Goal: Information Seeking & Learning: Learn about a topic

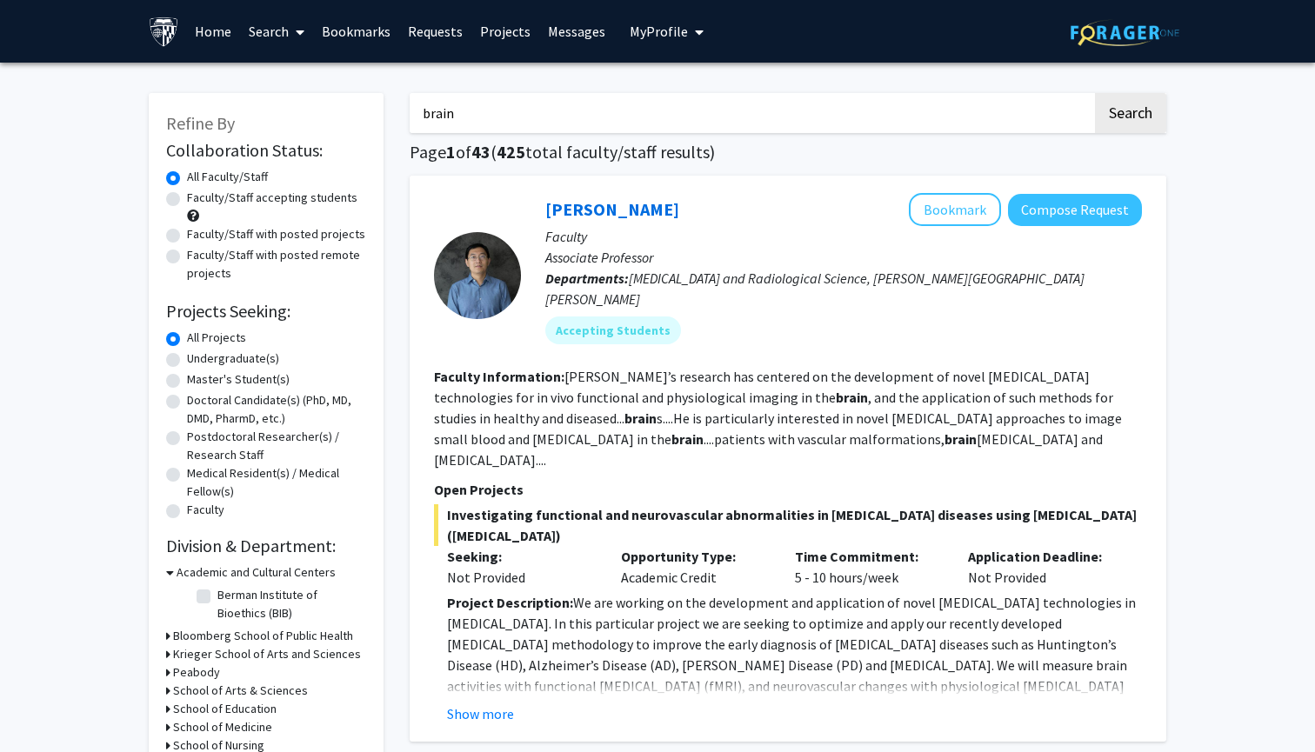
click at [480, 117] on input "brain" at bounding box center [751, 113] width 683 height 40
click at [1115, 129] on button "Search" at bounding box center [1130, 113] width 71 height 40
click at [274, 204] on label "Faculty/Staff accepting students" at bounding box center [272, 198] width 170 height 18
click at [198, 200] on input "Faculty/Staff accepting students" at bounding box center [192, 194] width 11 height 11
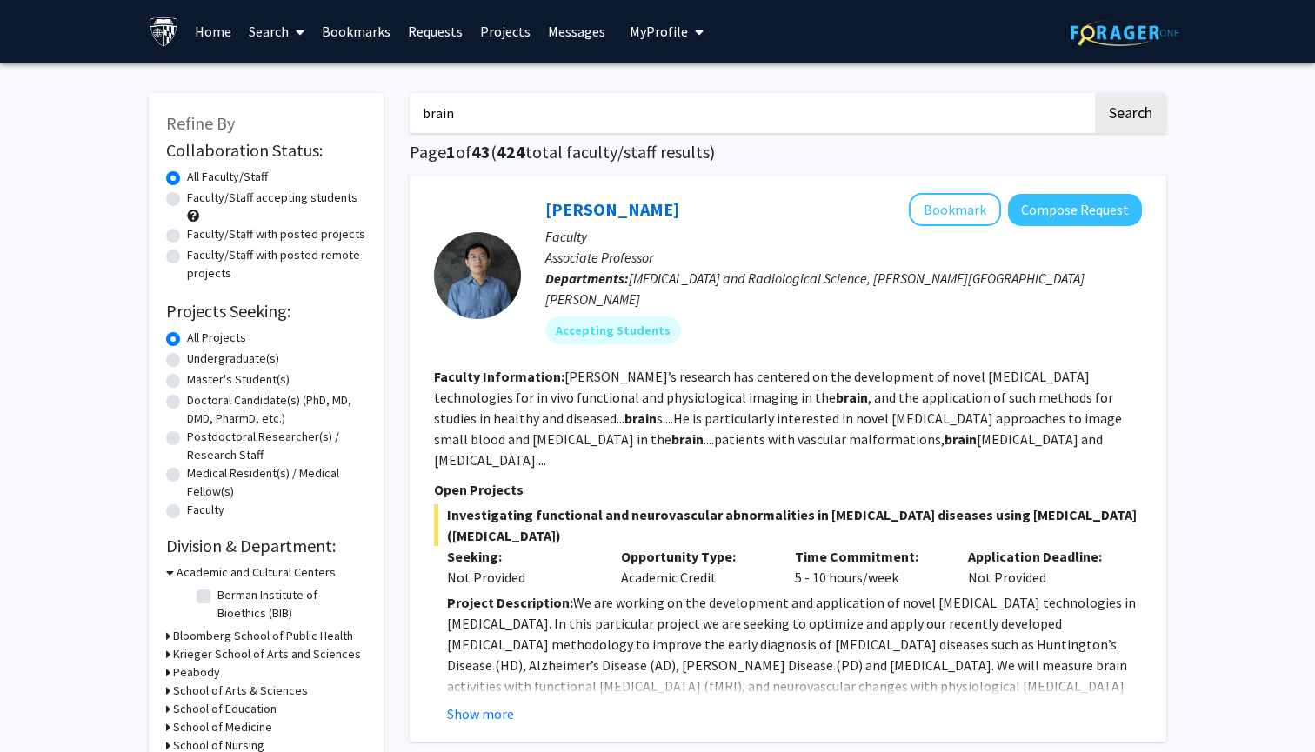
radio input "true"
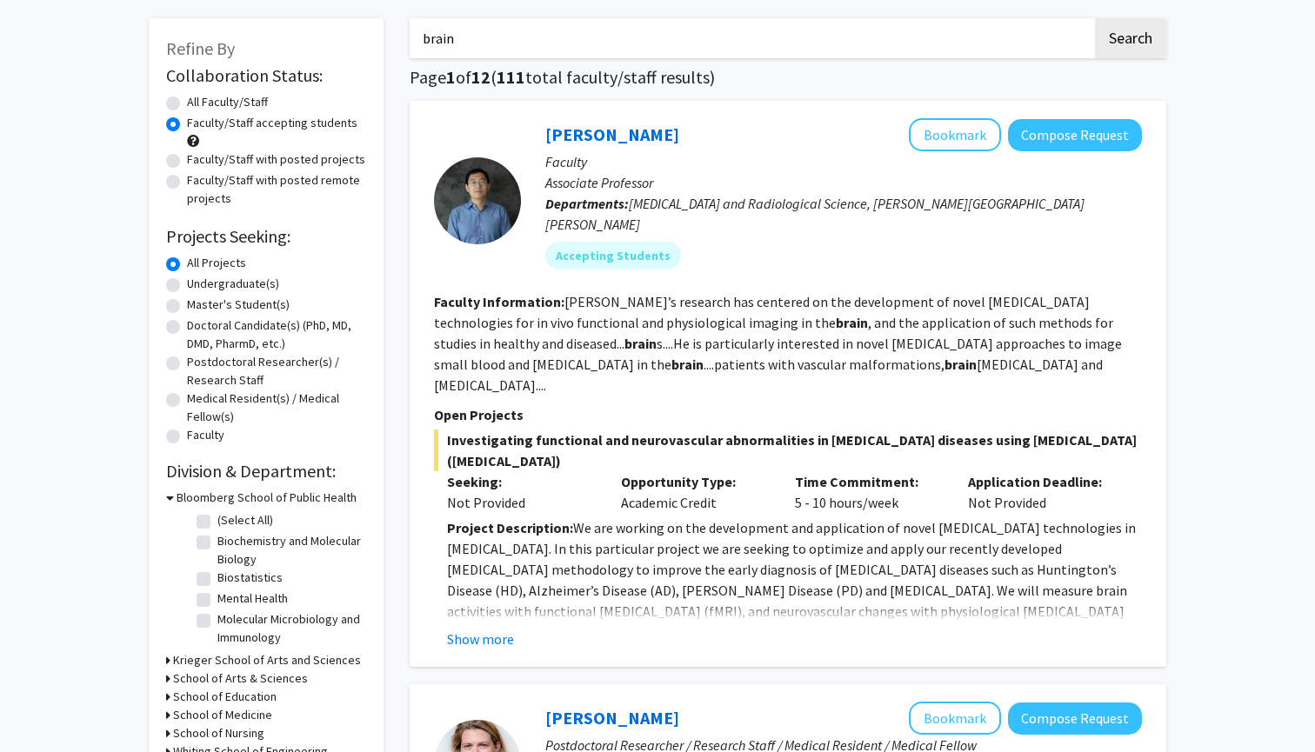
scroll to position [77, 0]
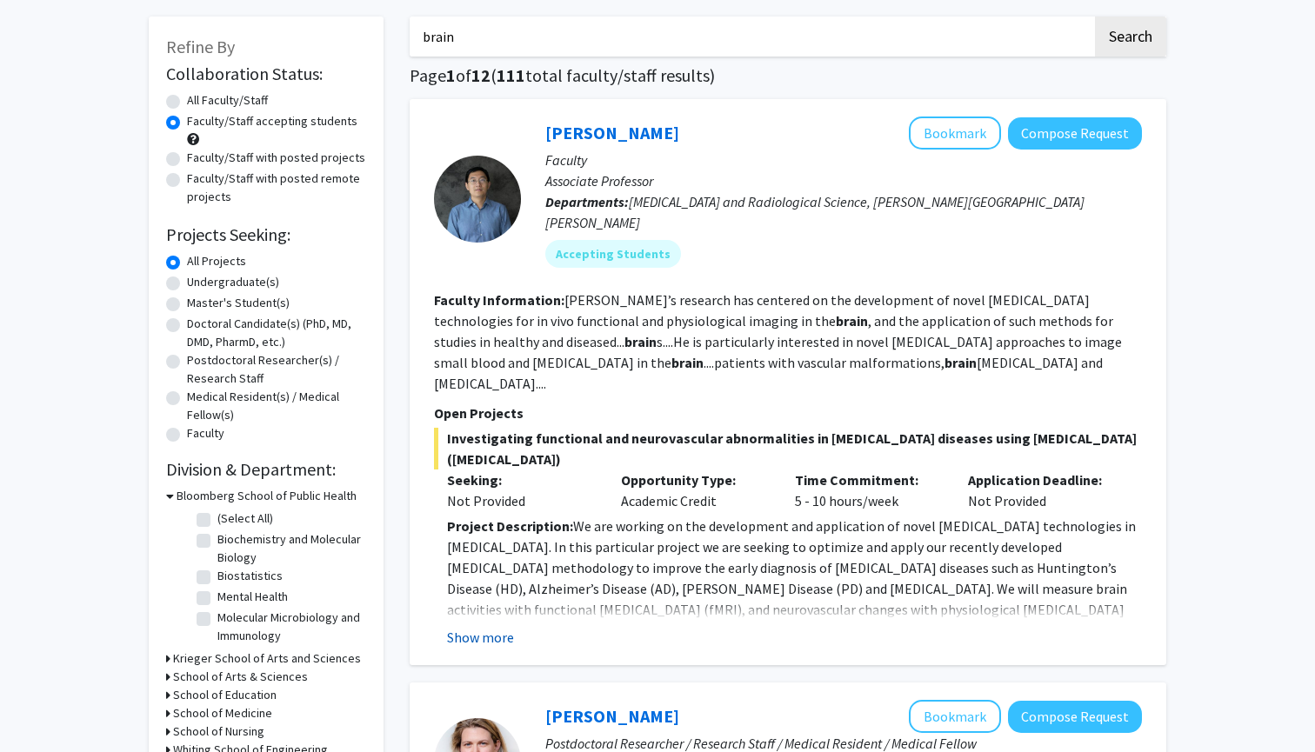
click at [492, 627] on button "Show more" at bounding box center [480, 637] width 67 height 21
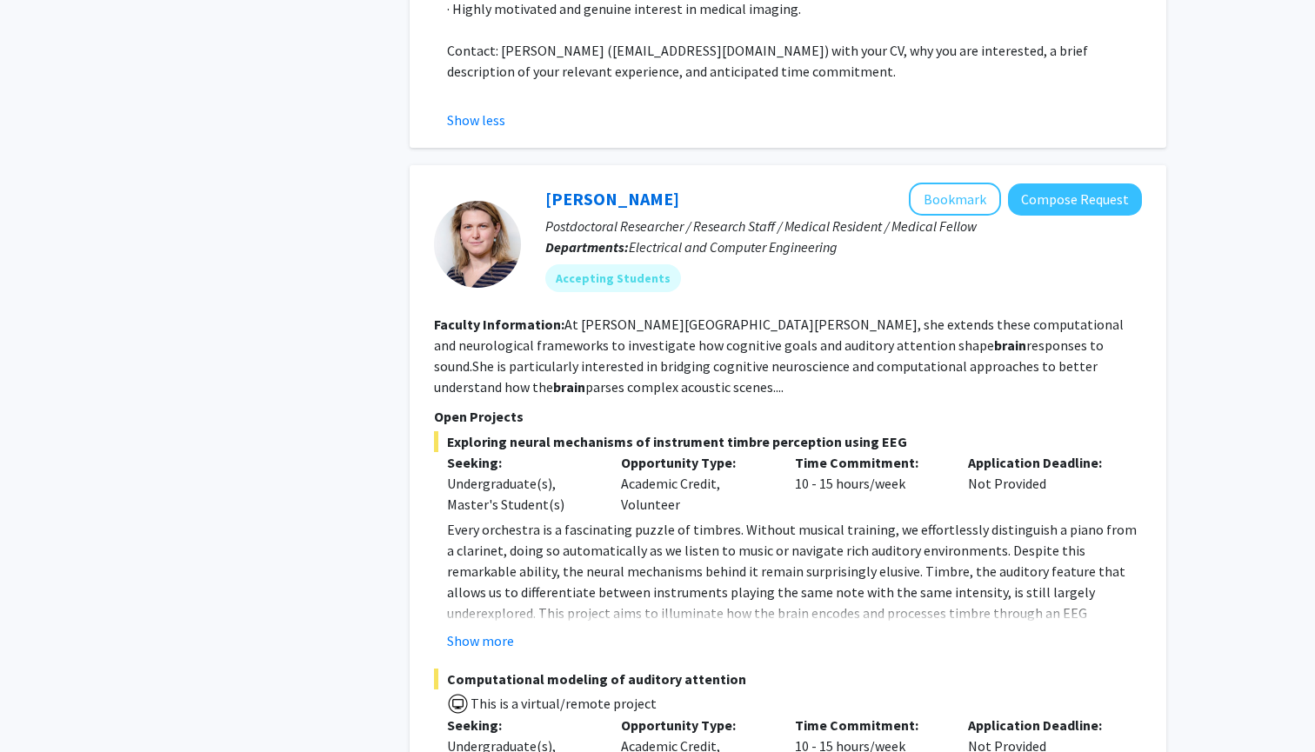
scroll to position [1139, 0]
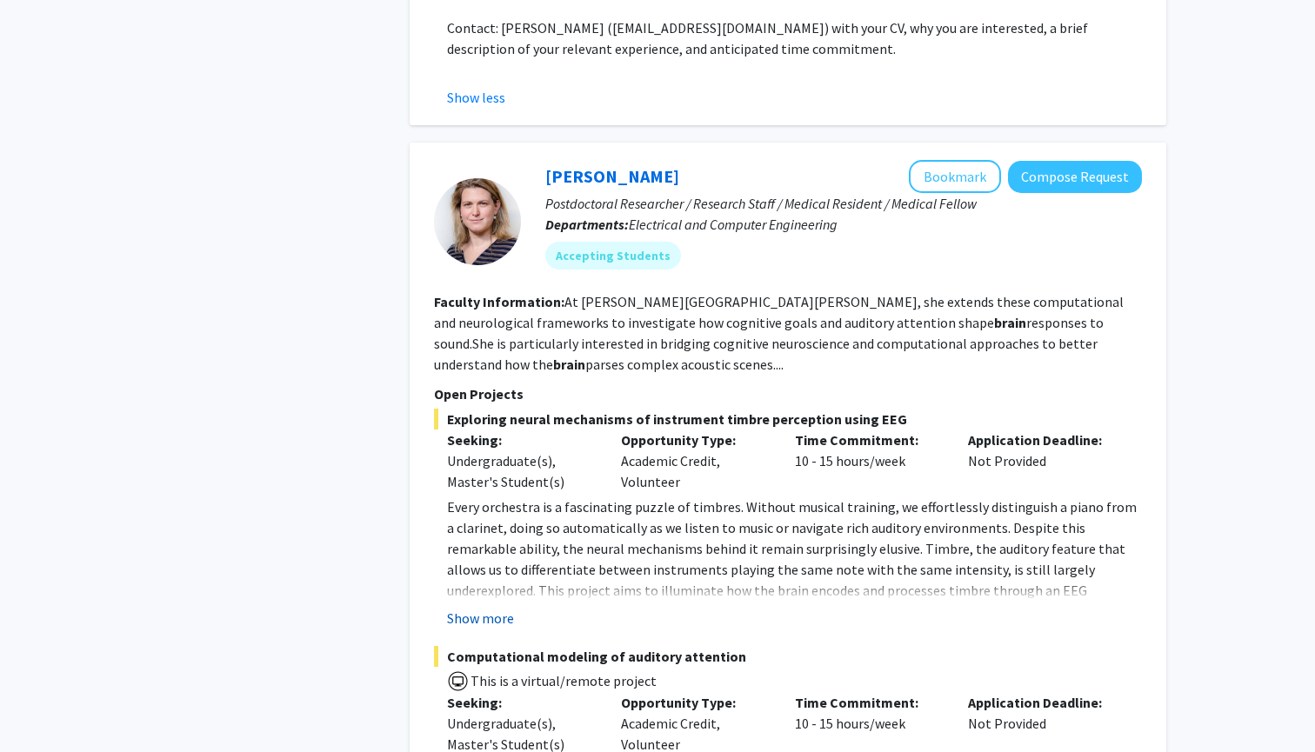
click at [497, 608] on button "Show more" at bounding box center [480, 618] width 67 height 21
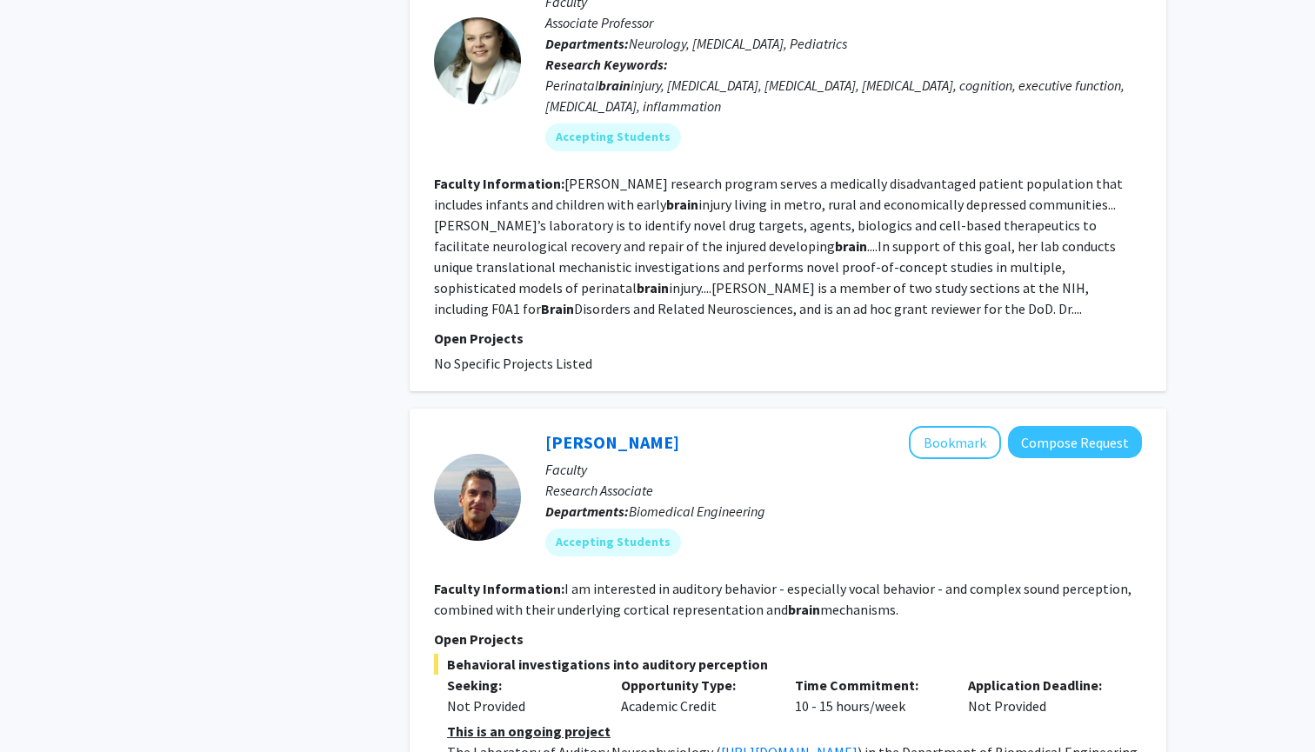
scroll to position [3929, 0]
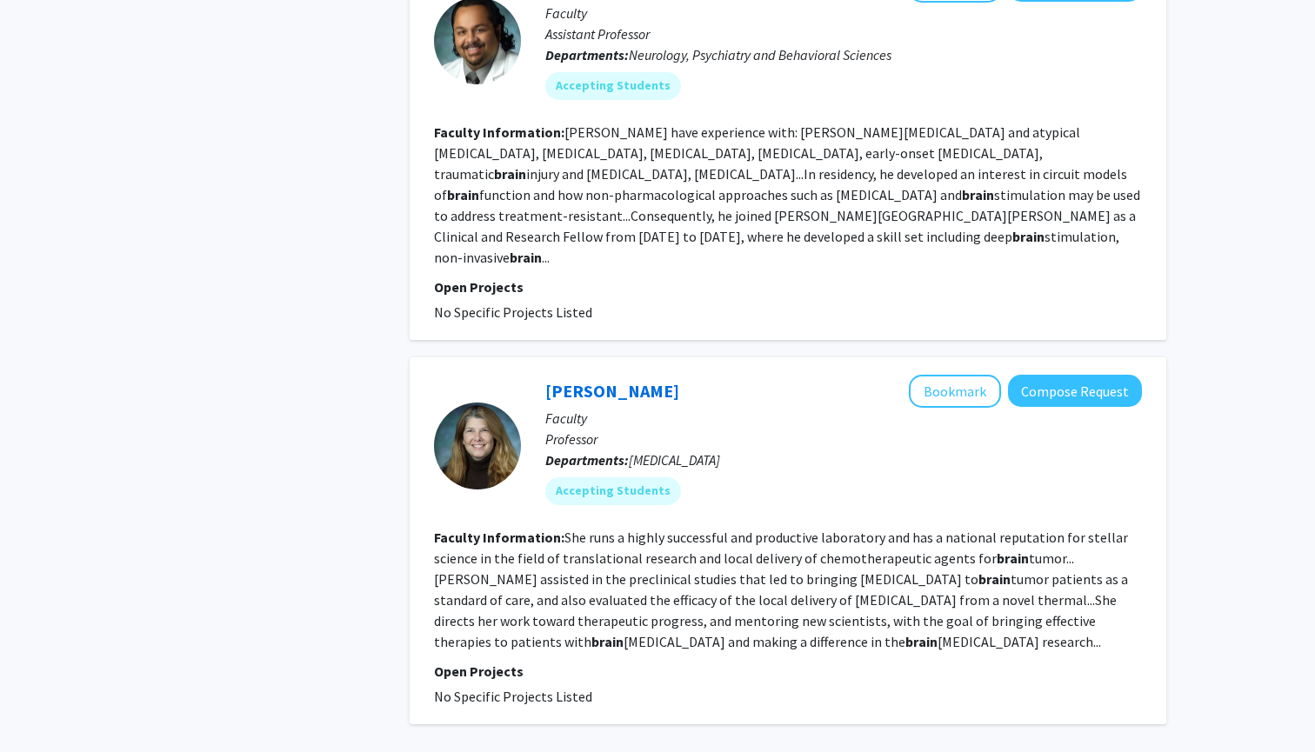
scroll to position [5348, 0]
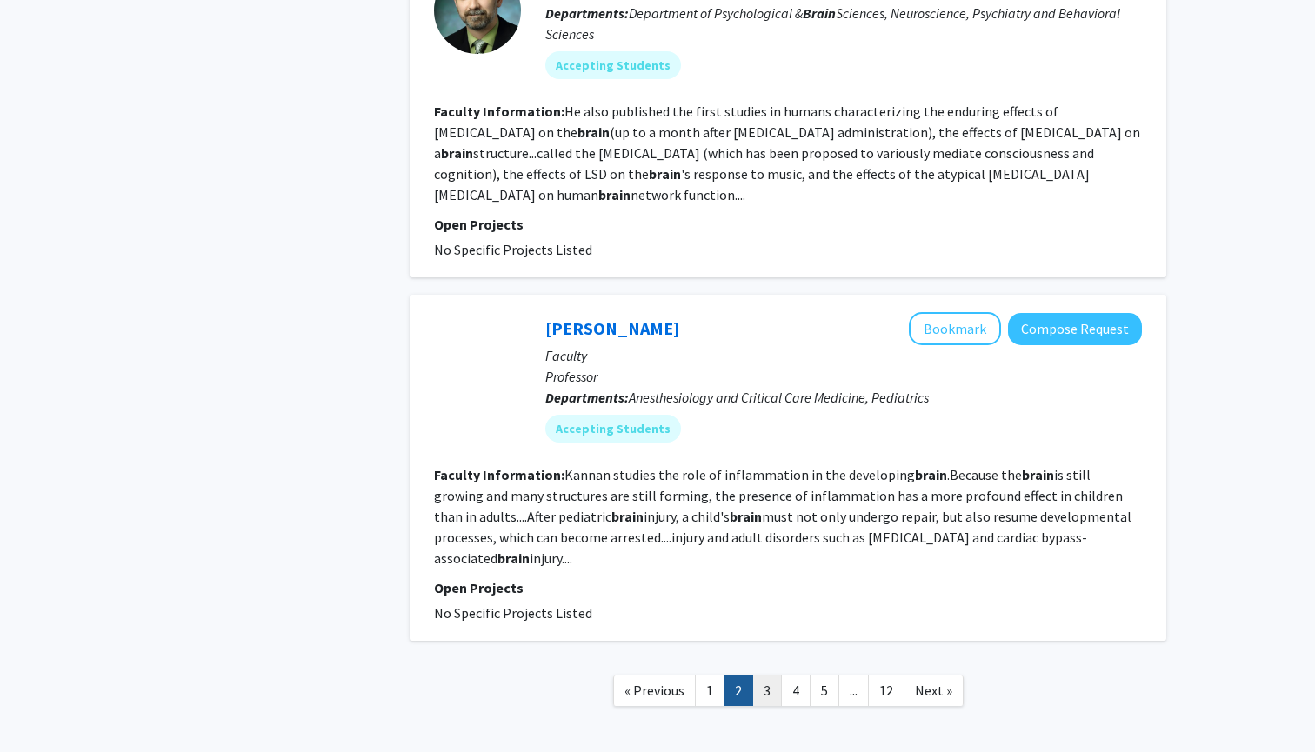
scroll to position [3309, 0]
click at [771, 677] on link "3" at bounding box center [767, 692] width 30 height 30
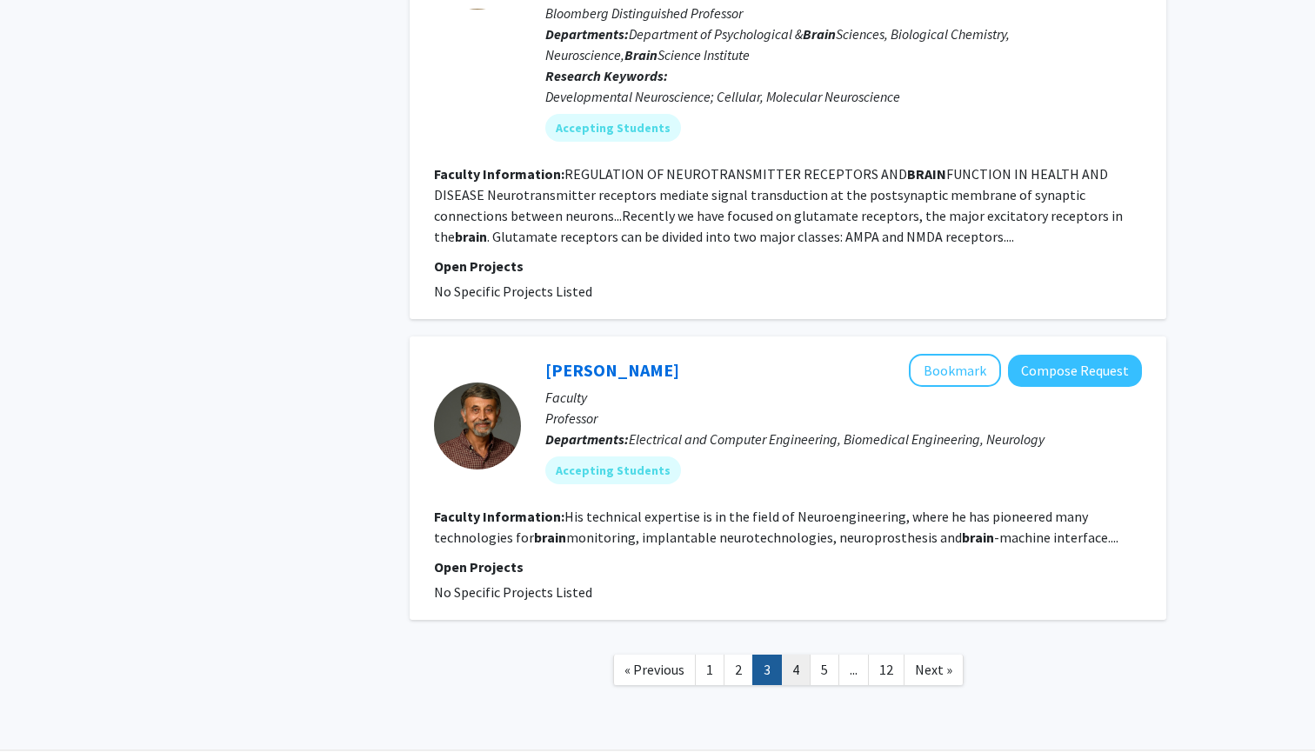
scroll to position [3610, 0]
click at [791, 656] on link "4" at bounding box center [796, 671] width 30 height 30
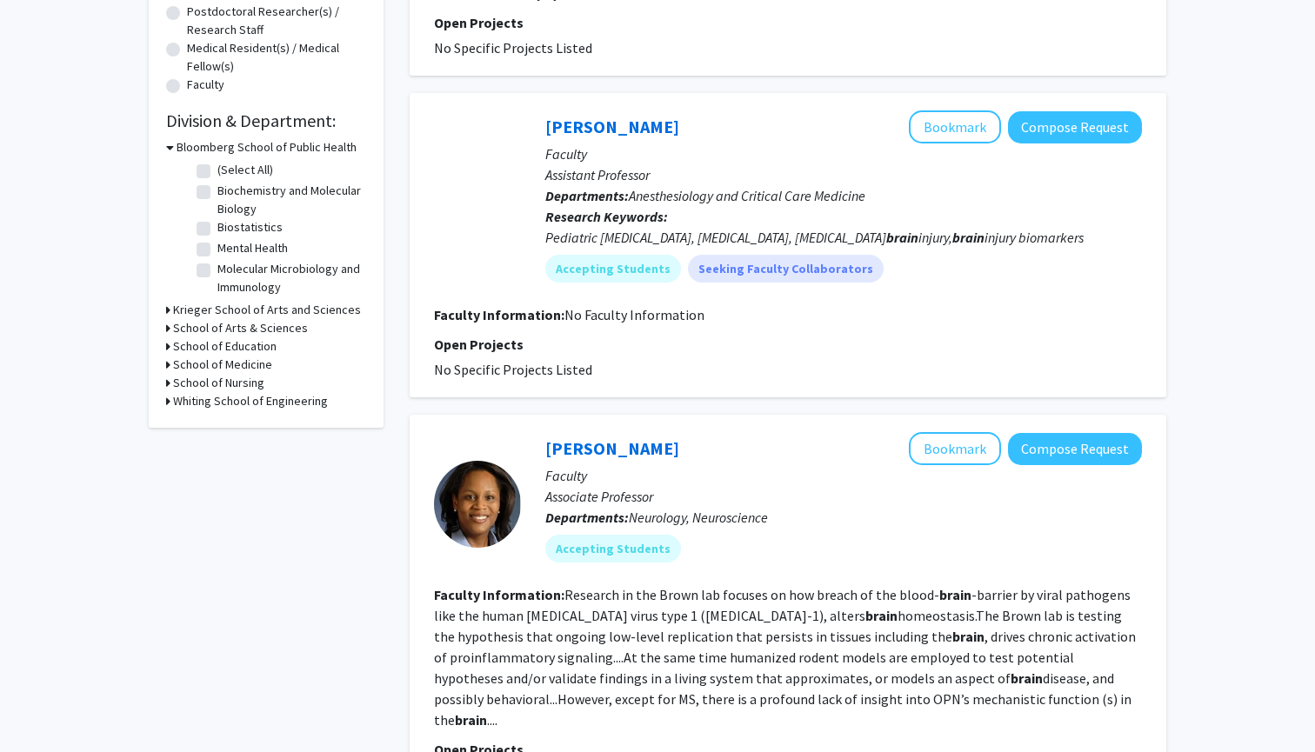
scroll to position [429, 0]
